Goal: Task Accomplishment & Management: Use online tool/utility

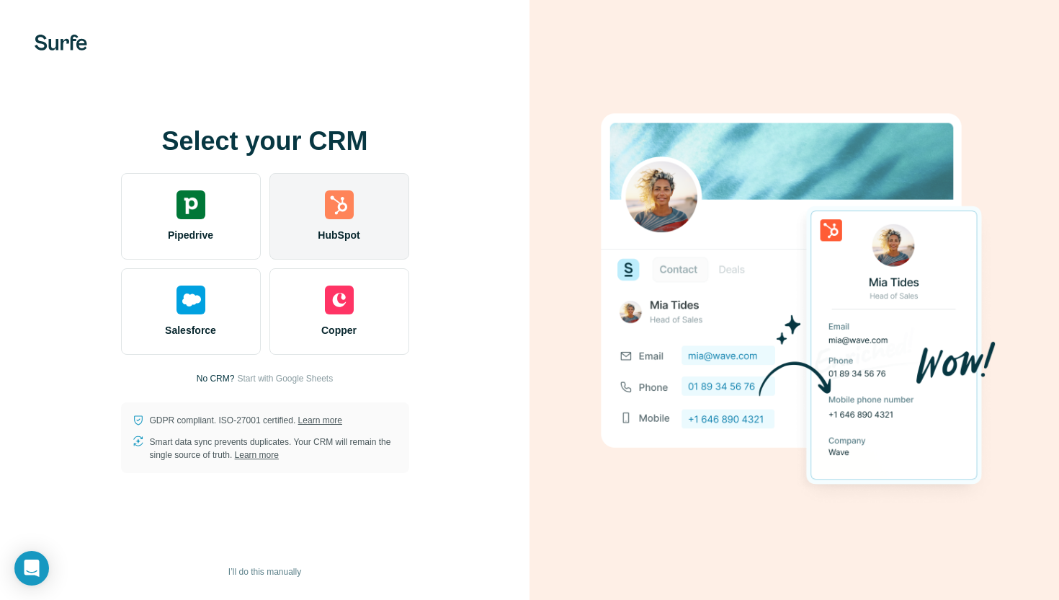
click at [312, 210] on div "HubSpot" at bounding box center [340, 216] width 140 height 86
click at [349, 184] on div "HubSpot" at bounding box center [340, 216] width 140 height 86
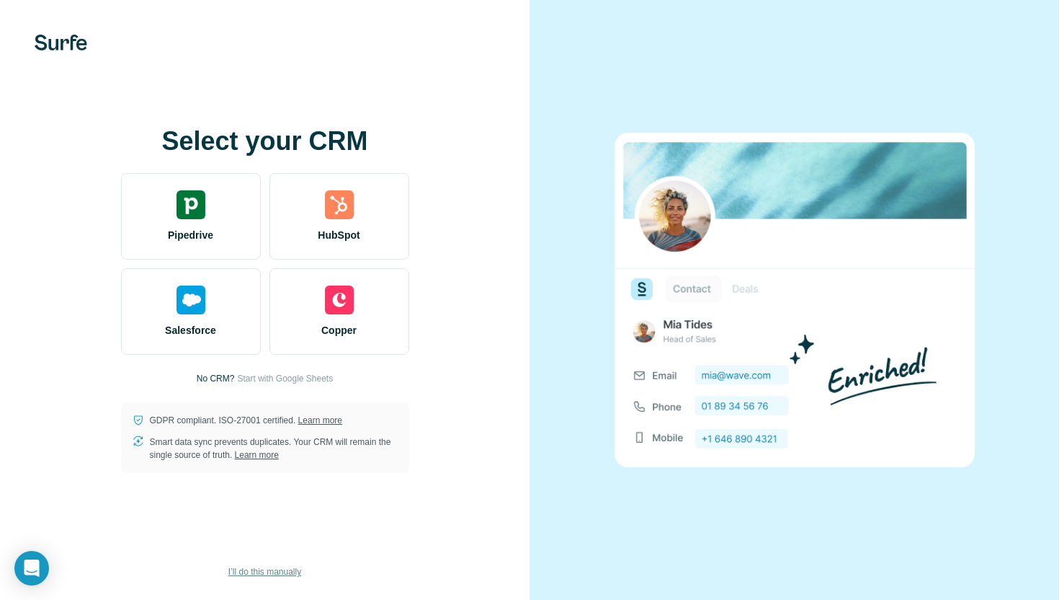
click at [282, 575] on span "I’ll do this manually" at bounding box center [264, 571] width 73 height 13
